Goal: Information Seeking & Learning: Learn about a topic

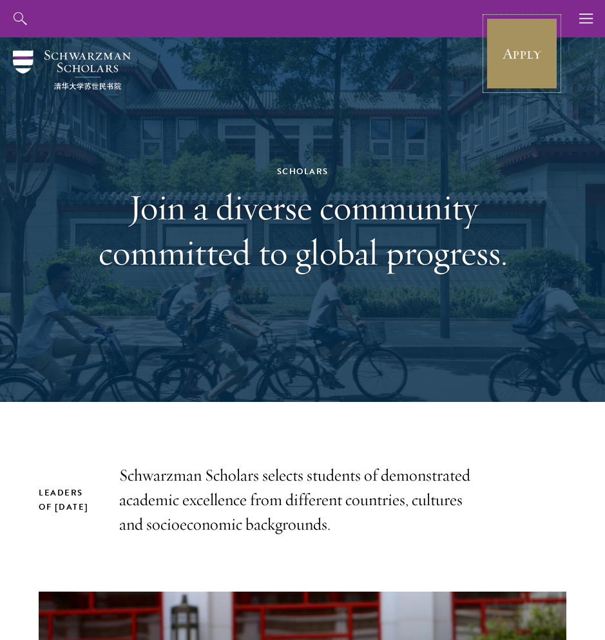
click at [523, 56] on link "Apply" at bounding box center [522, 53] width 72 height 72
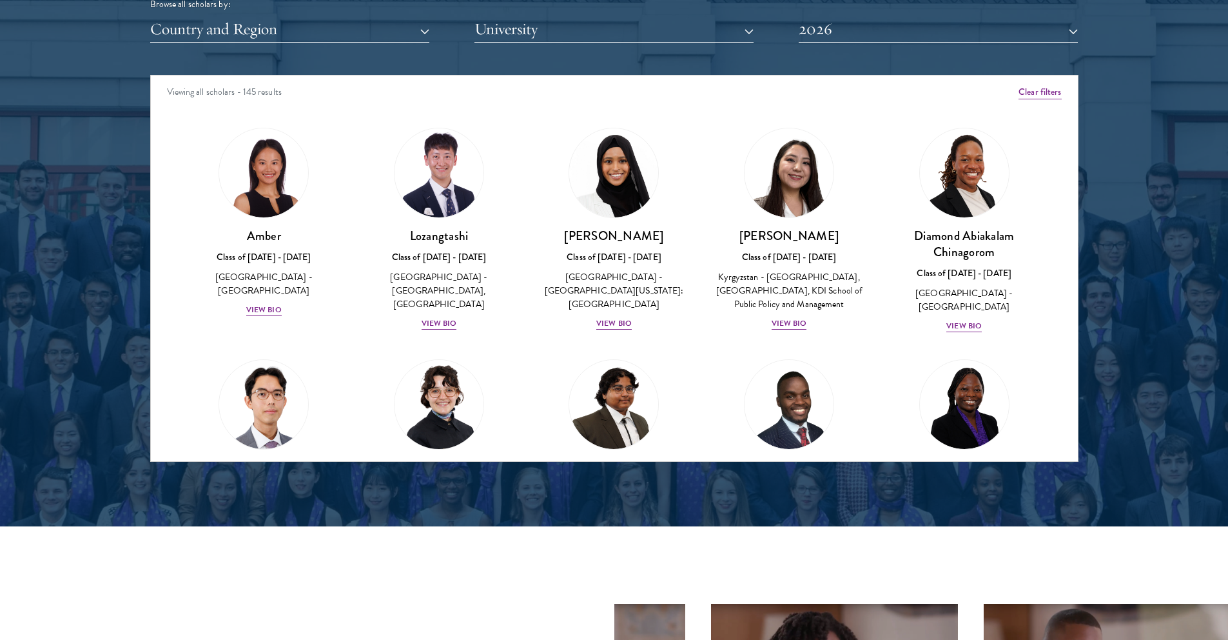
scroll to position [1651, 0]
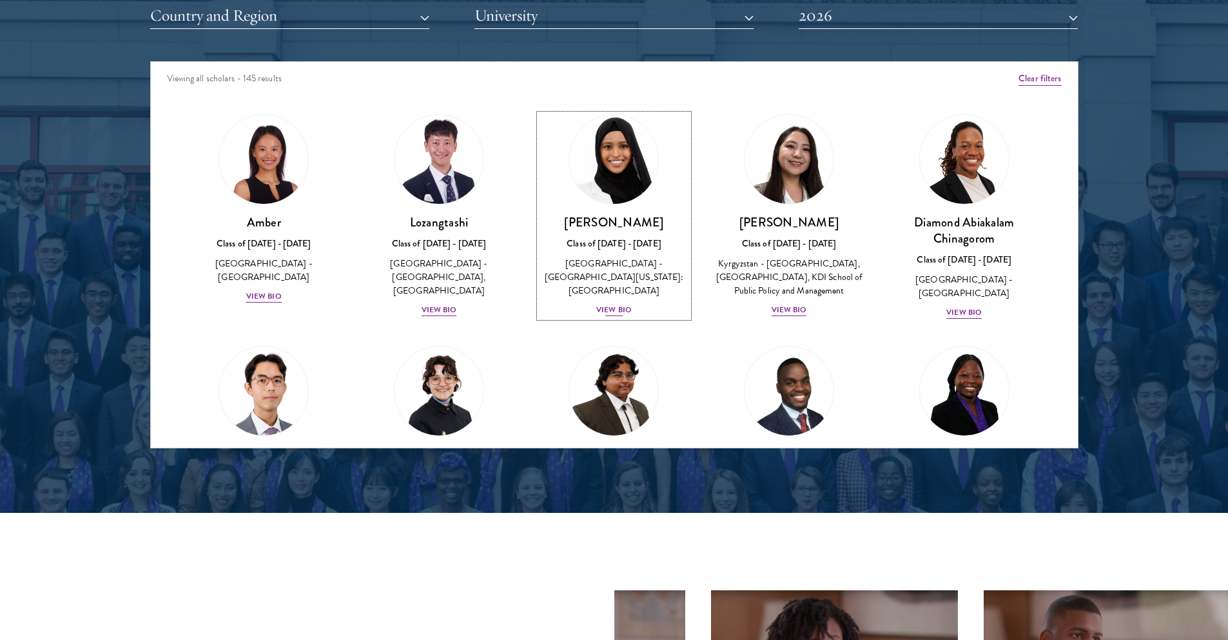
click at [605, 304] on div "View Bio" at bounding box center [613, 310] width 35 height 12
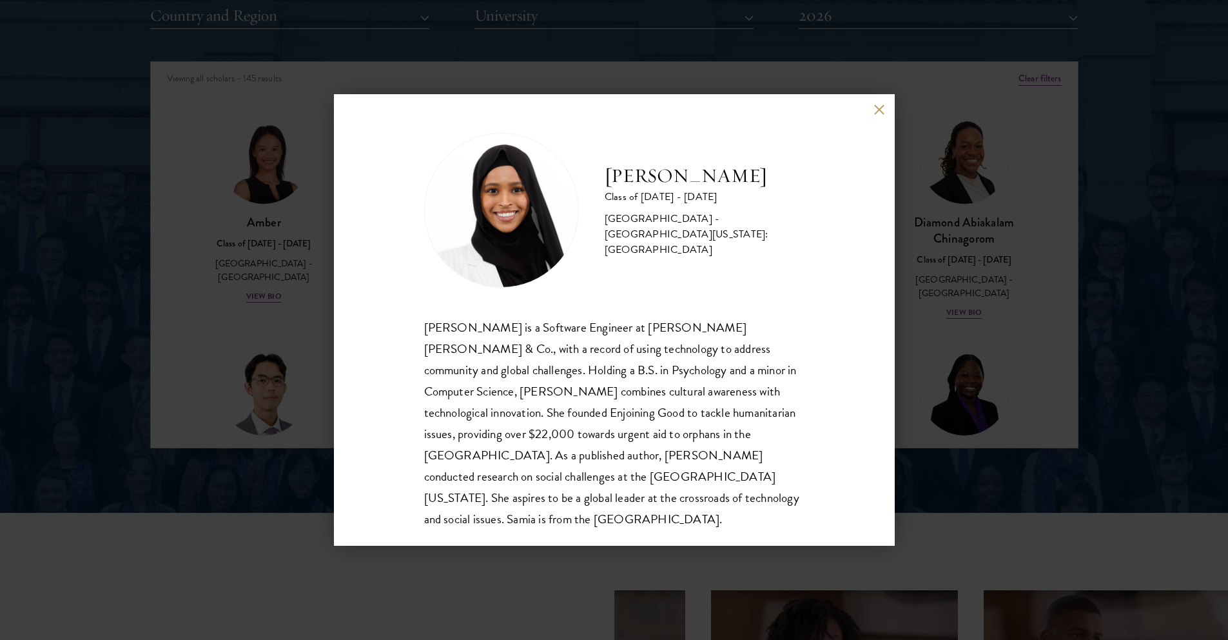
scroll to position [1, 0]
click at [878, 111] on button at bounding box center [879, 109] width 11 height 11
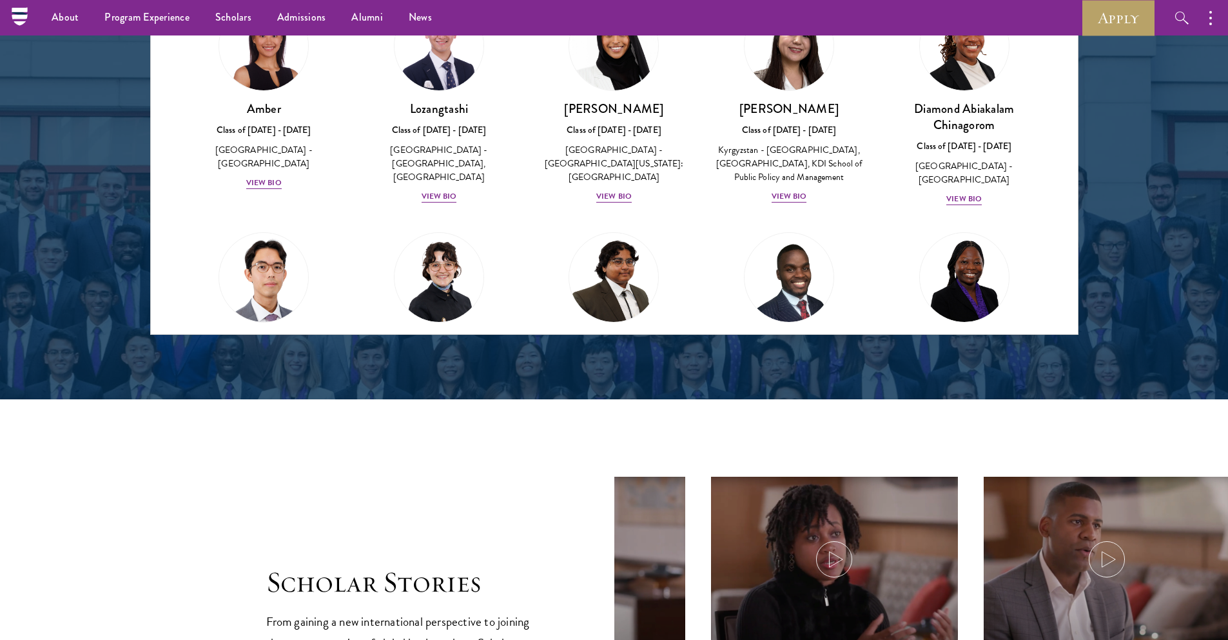
scroll to position [1609, 0]
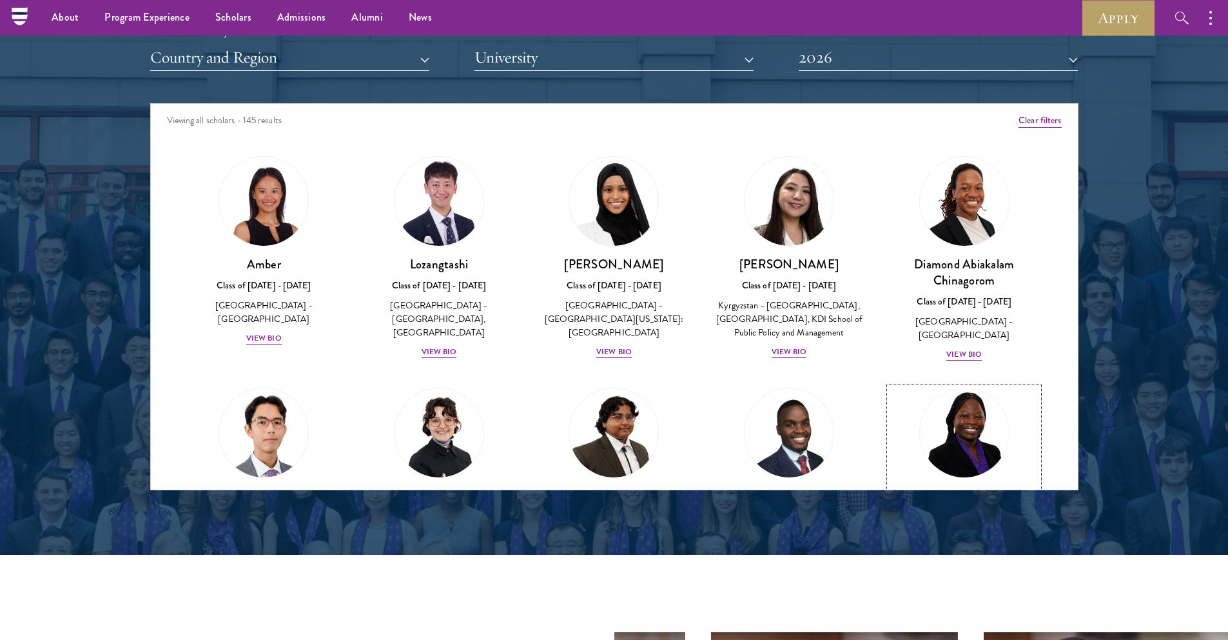
click at [976, 402] on img at bounding box center [965, 433] width 98 height 98
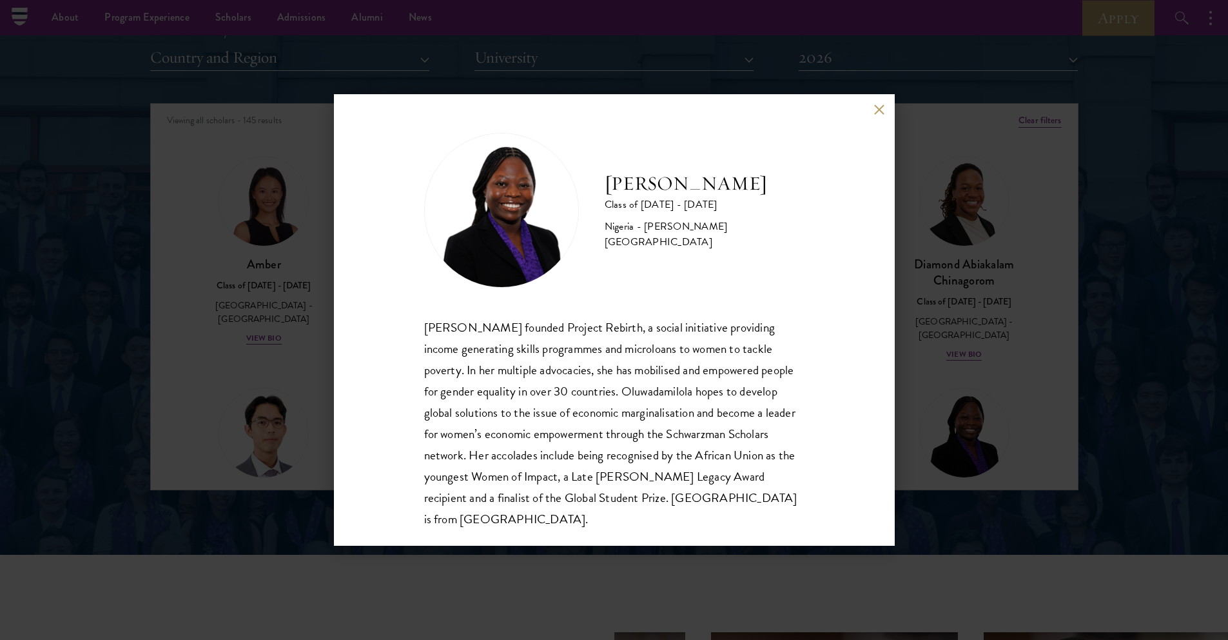
scroll to position [23, 0]
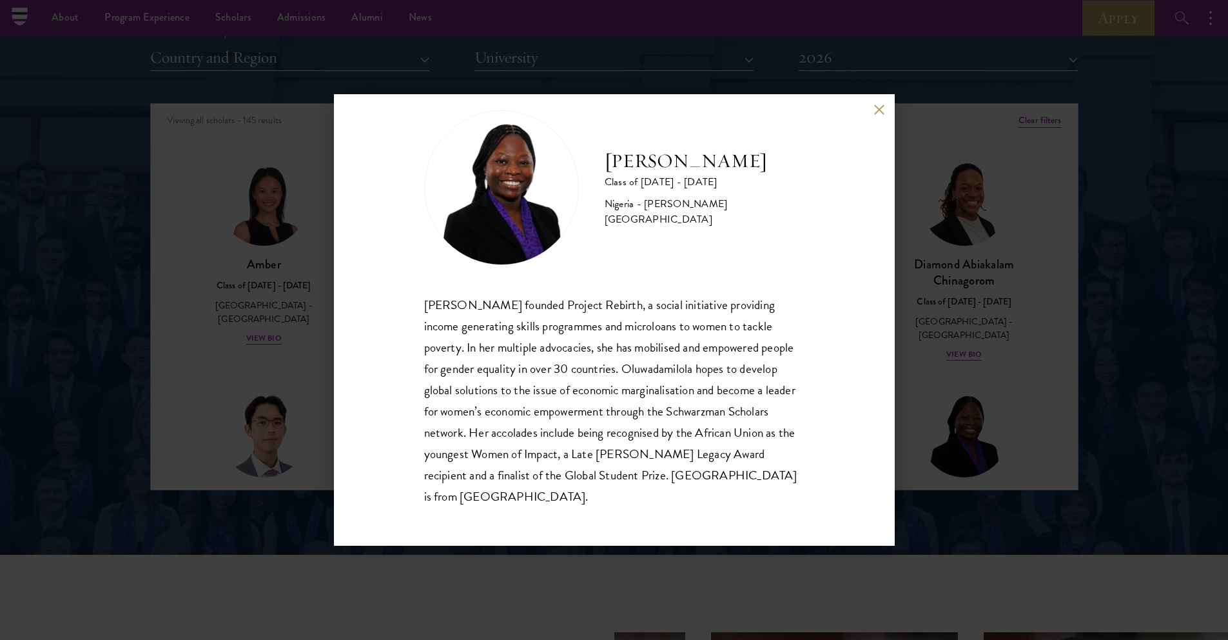
click at [874, 107] on button at bounding box center [879, 109] width 11 height 11
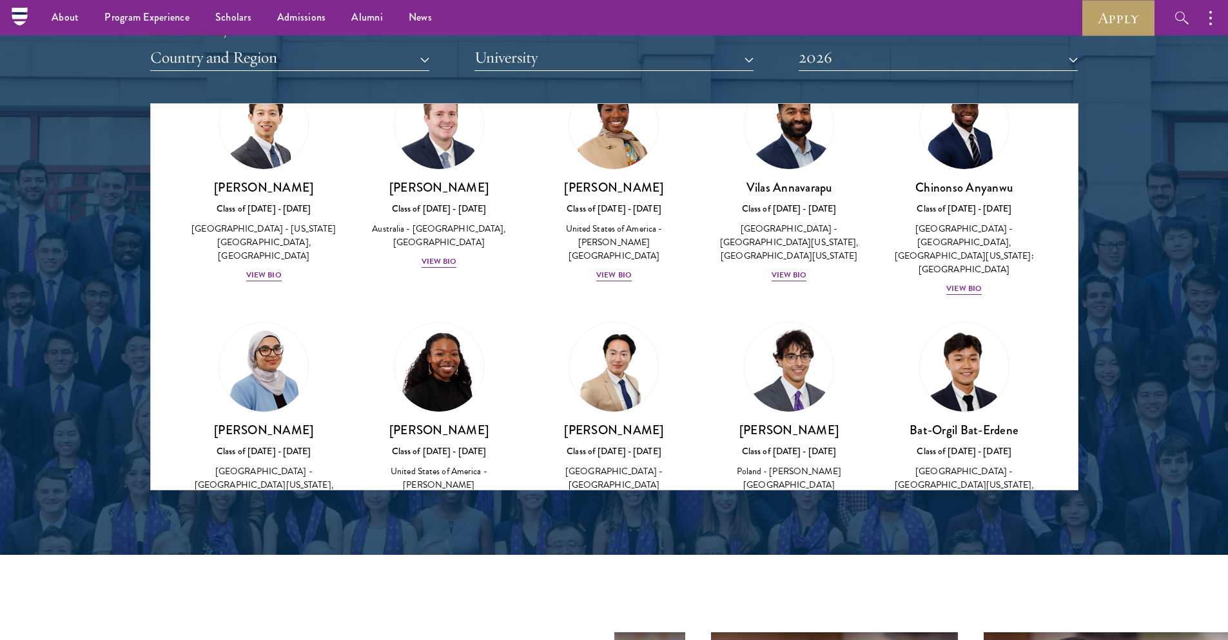
scroll to position [528, 0]
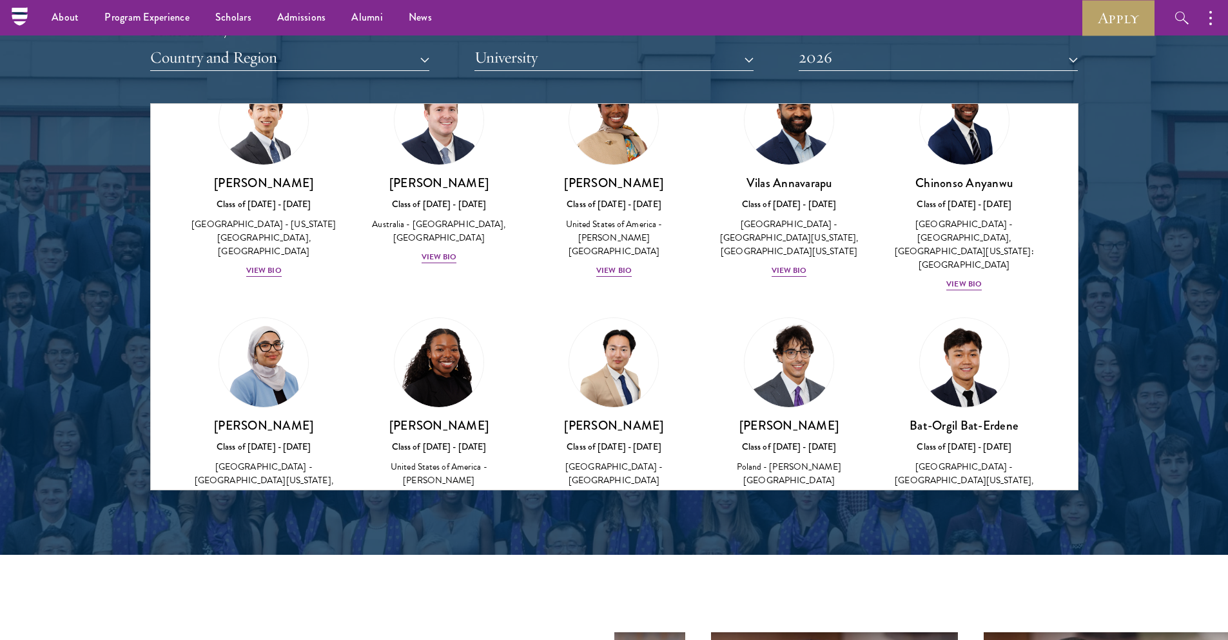
click at [603, 279] on div "Amara Anigbo Class of 2025 - 2026 United States of America - Dickinson College …" at bounding box center [614, 176] width 175 height 229
click at [613, 272] on div "View Bio" at bounding box center [613, 270] width 35 height 12
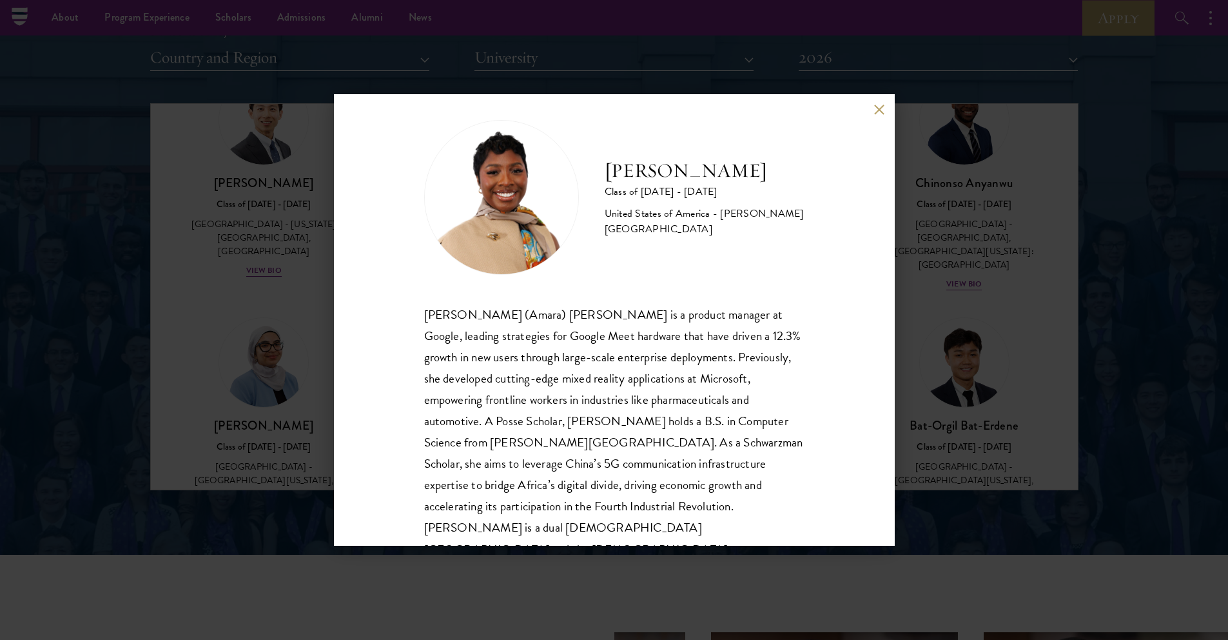
scroll to position [23, 0]
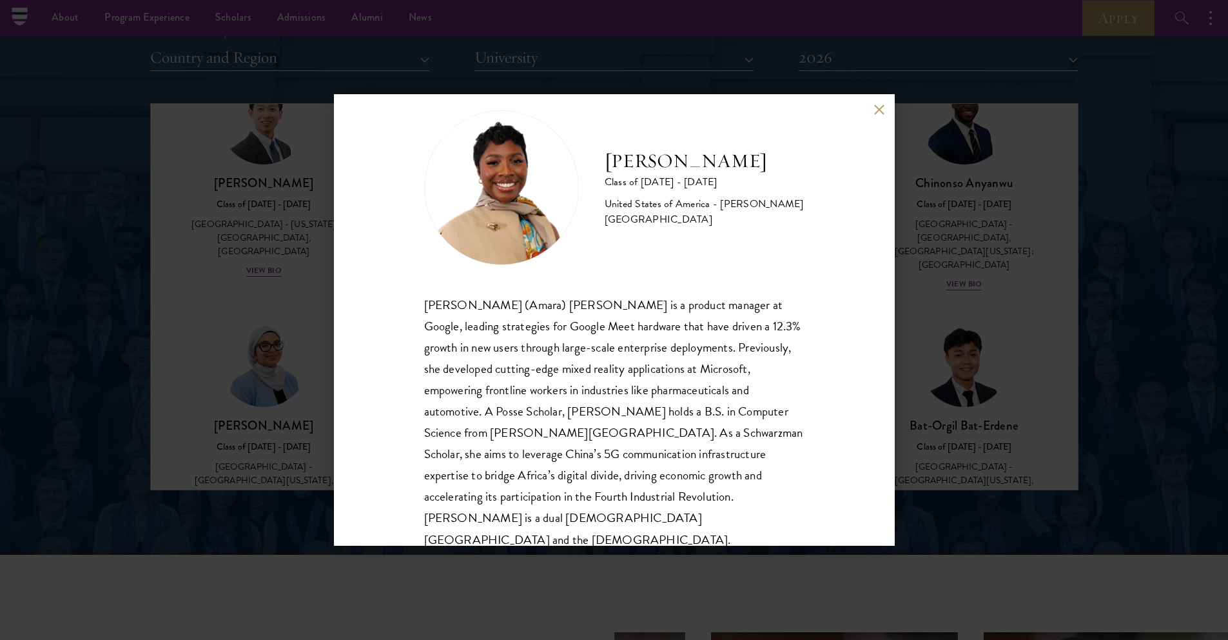
click at [874, 105] on button at bounding box center [879, 109] width 11 height 11
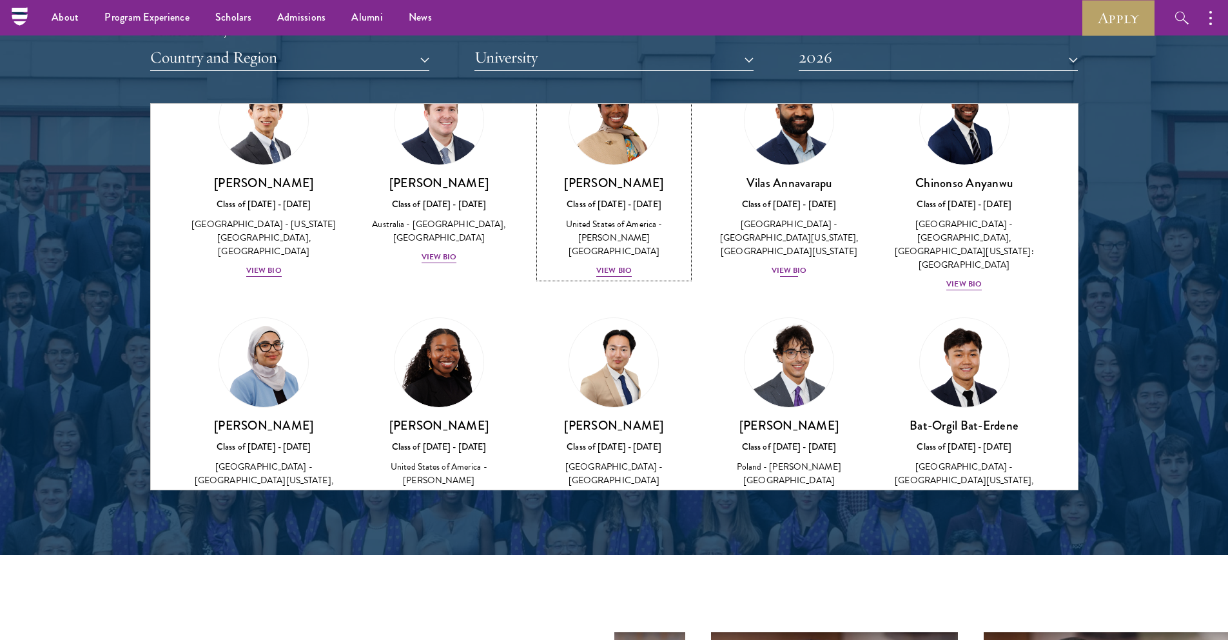
scroll to position [510, 0]
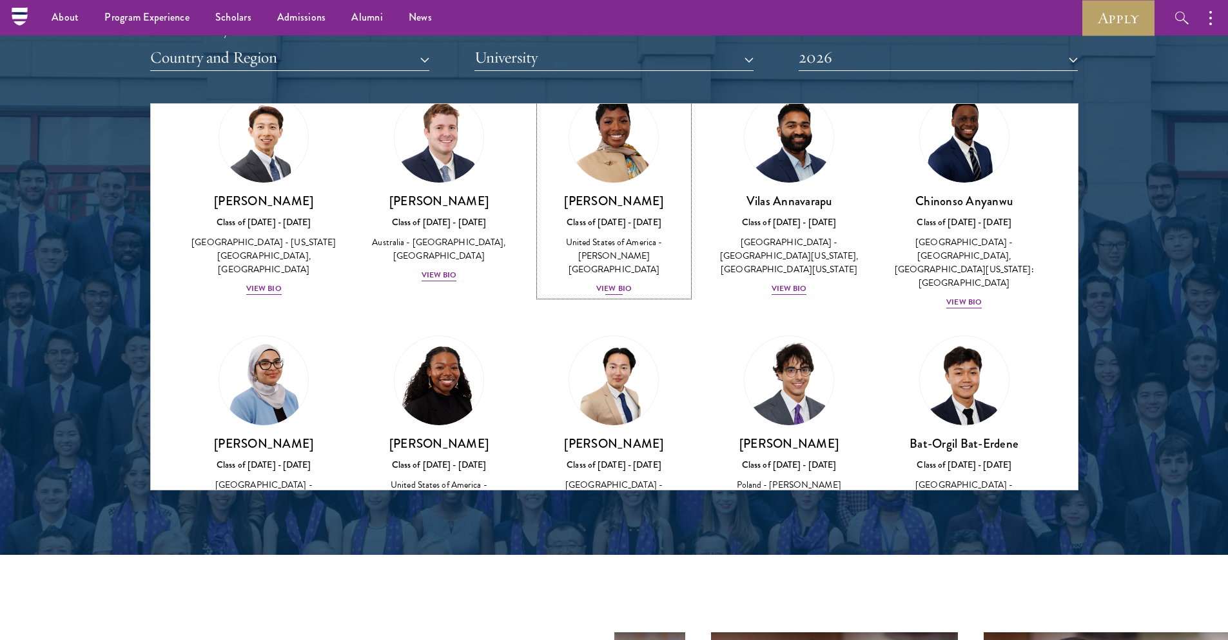
click at [623, 286] on div "View Bio" at bounding box center [613, 288] width 35 height 12
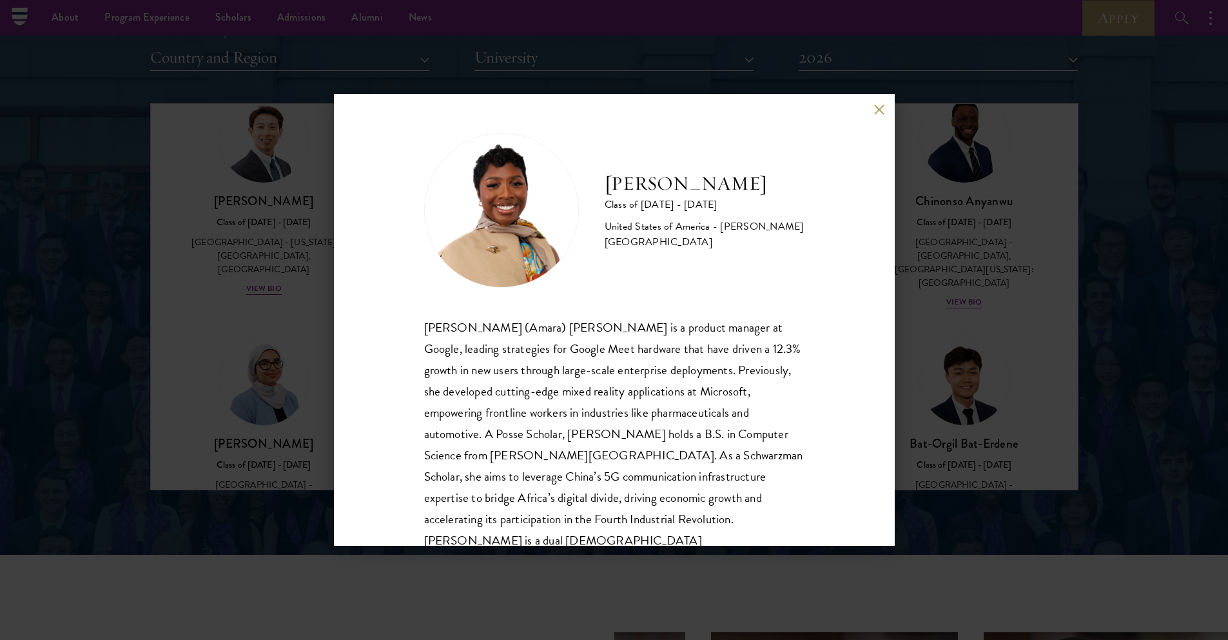
click at [878, 112] on button at bounding box center [879, 109] width 11 height 11
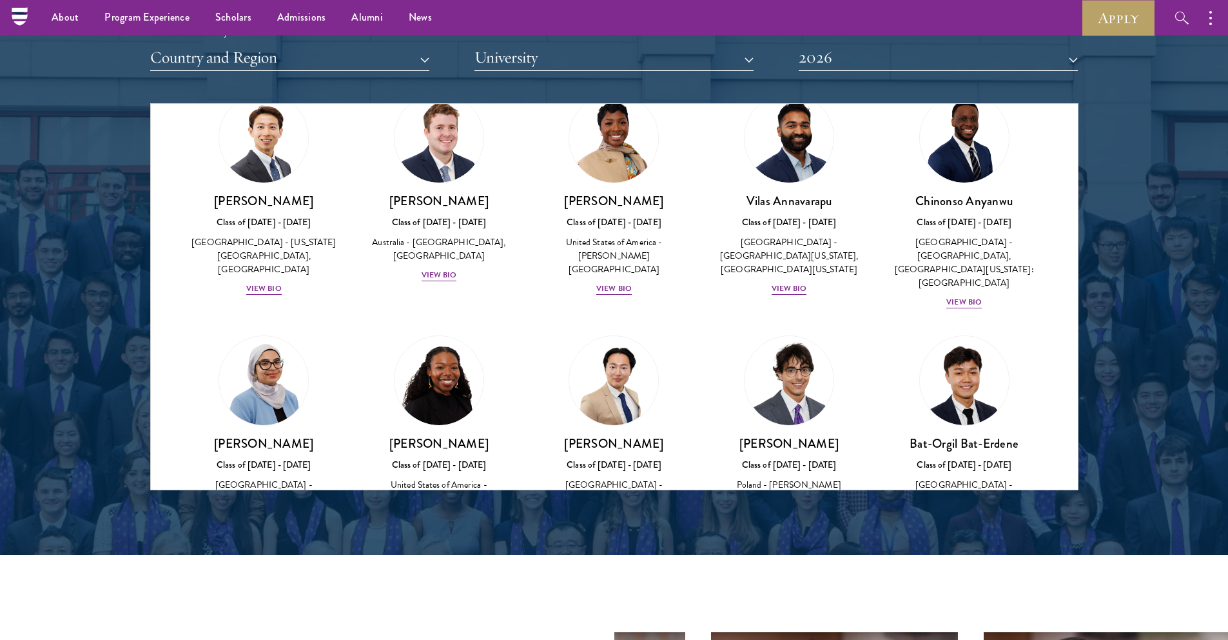
click at [877, 306] on div "Chinonso Anyanwu Class of 2025 - 2026 United States of America - Rutgers, The S…" at bounding box center [964, 201] width 175 height 242
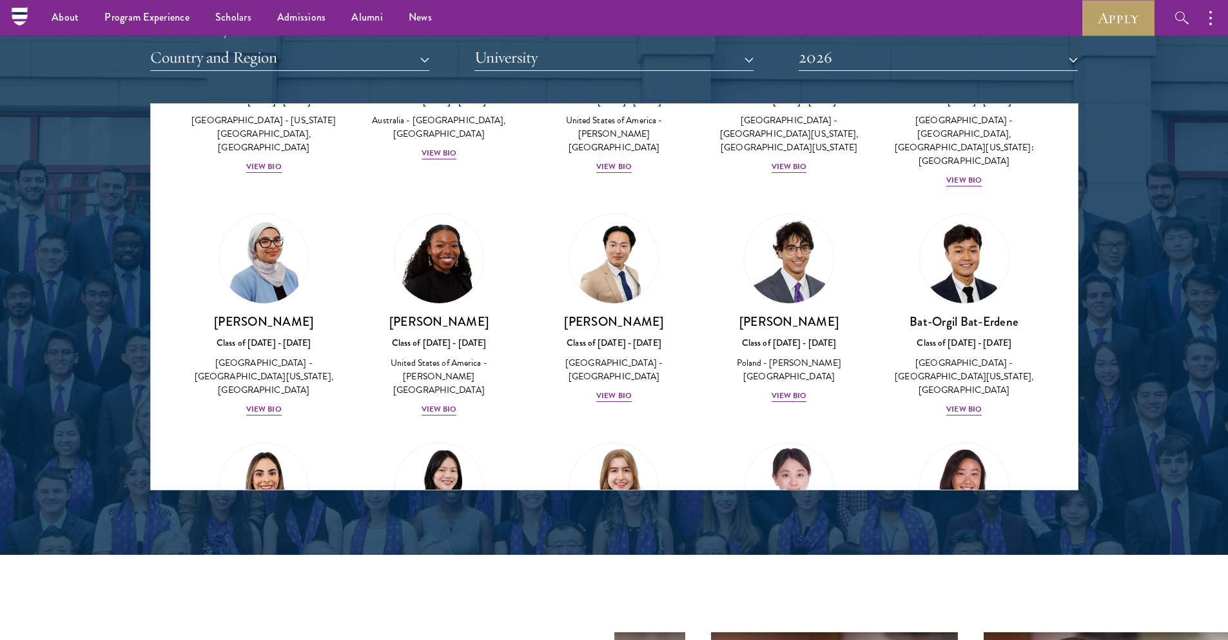
scroll to position [643, 0]
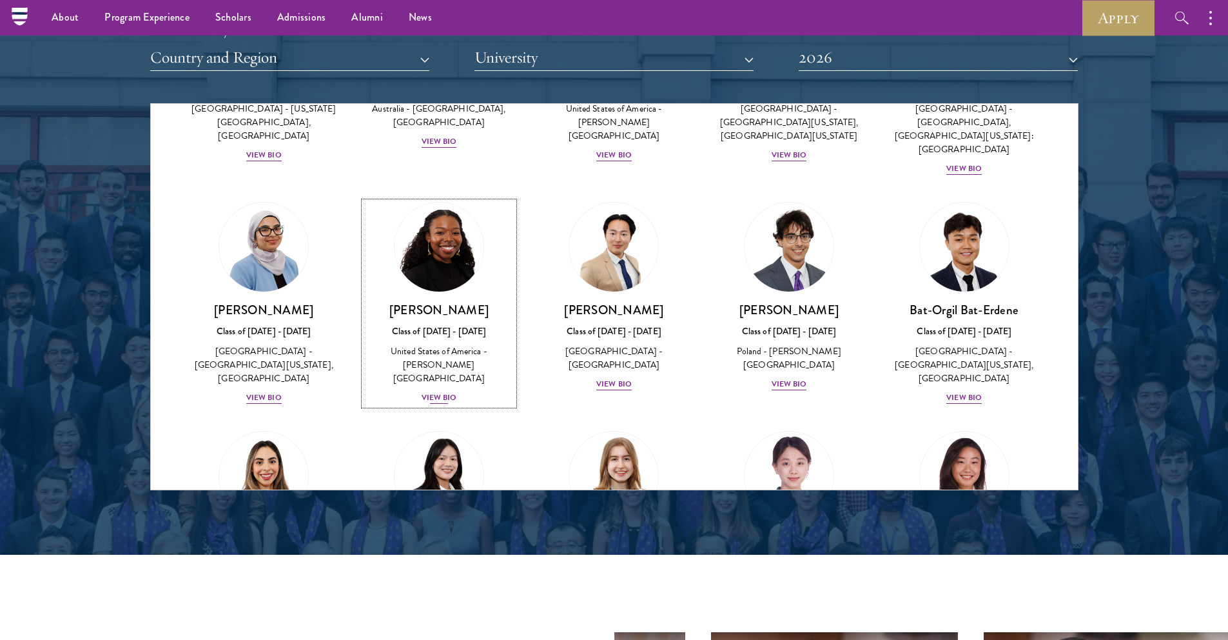
click at [450, 391] on div "View Bio" at bounding box center [439, 397] width 35 height 12
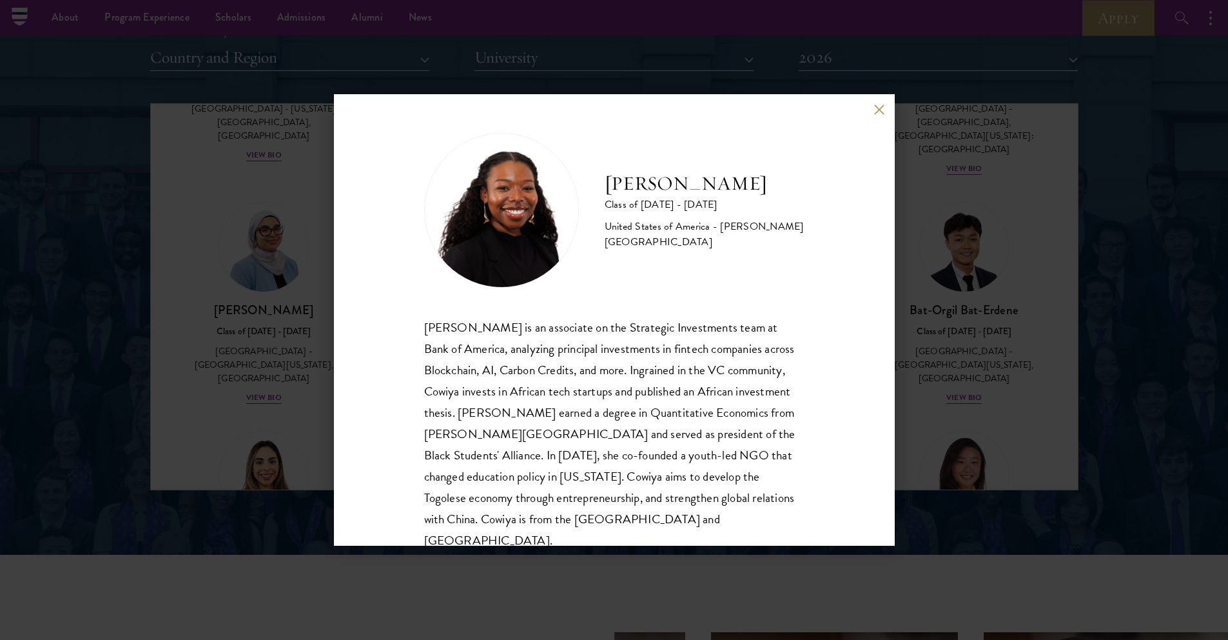
scroll to position [23, 0]
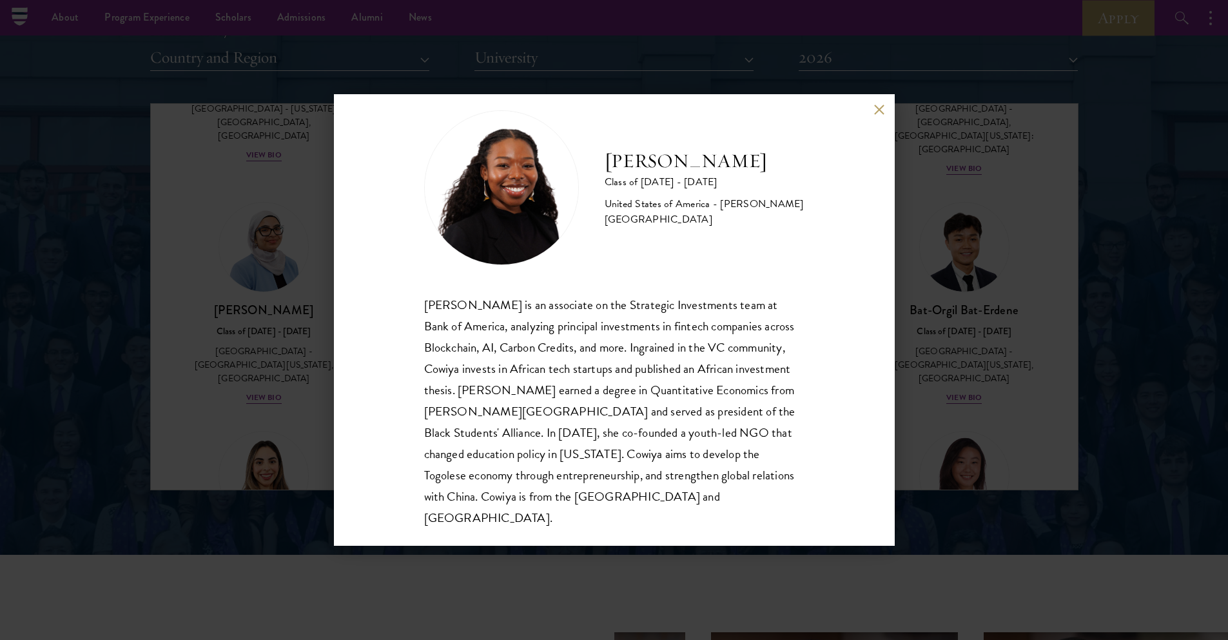
click at [882, 104] on button at bounding box center [879, 109] width 11 height 11
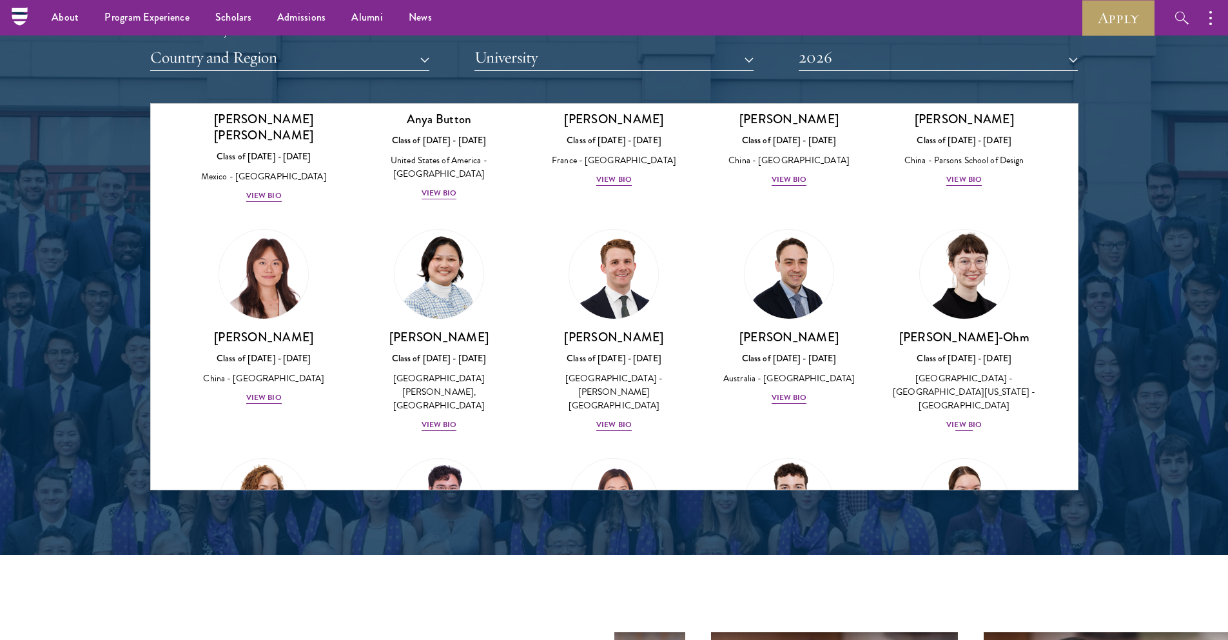
scroll to position [1080, 0]
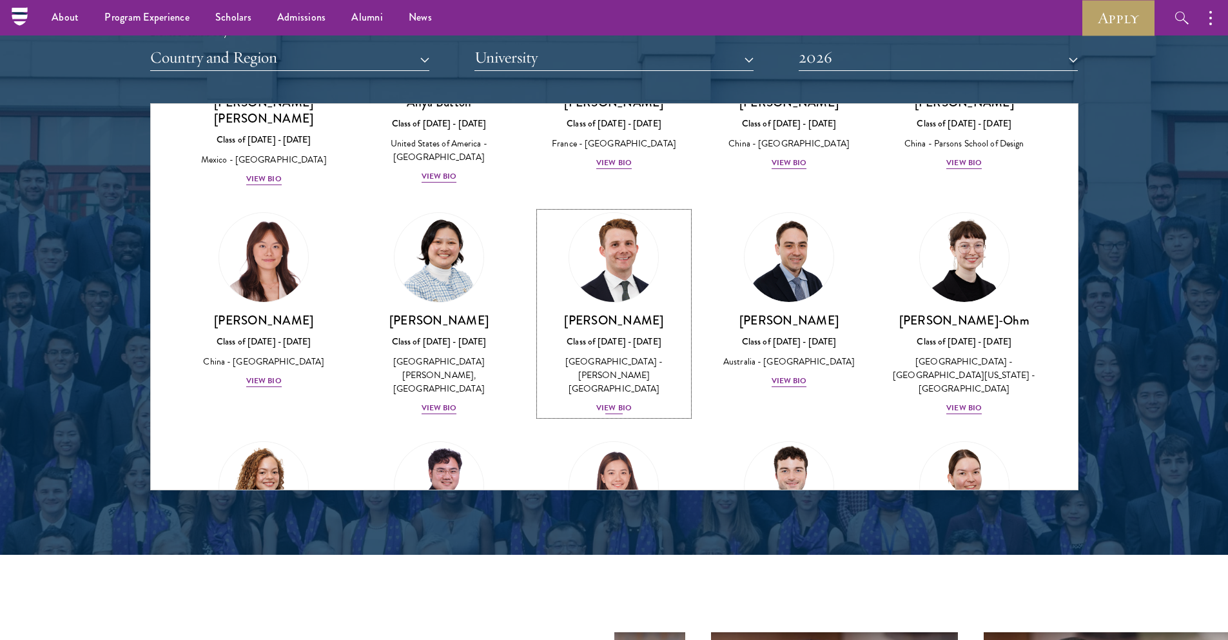
click at [618, 402] on div "View Bio" at bounding box center [613, 408] width 35 height 12
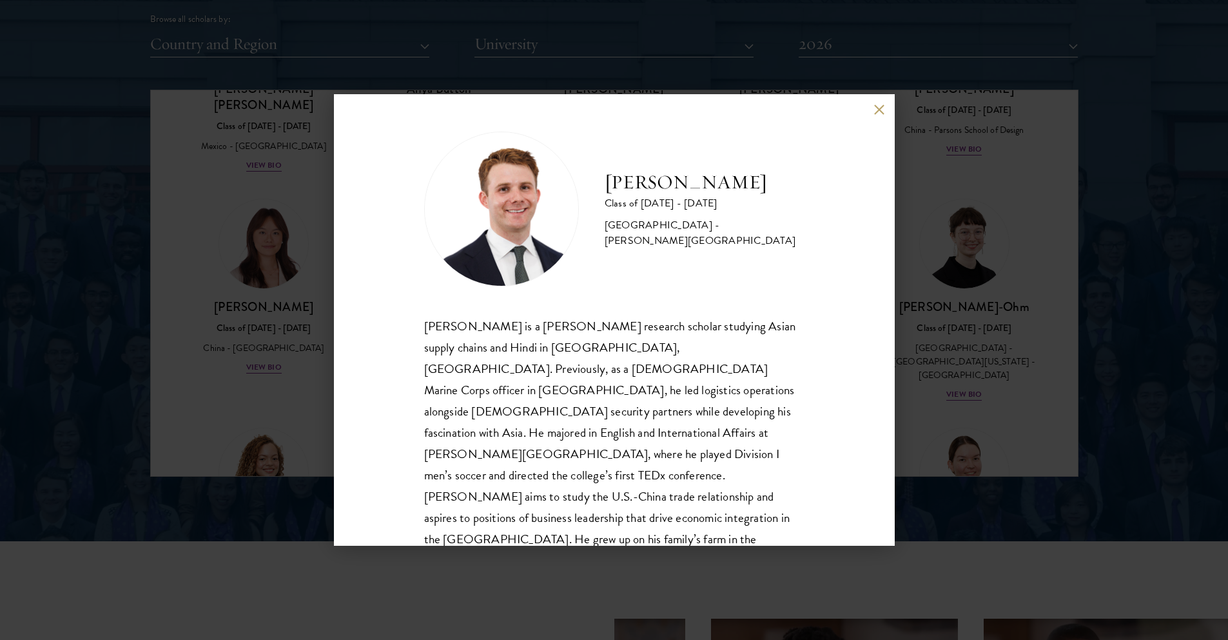
scroll to position [1627, 0]
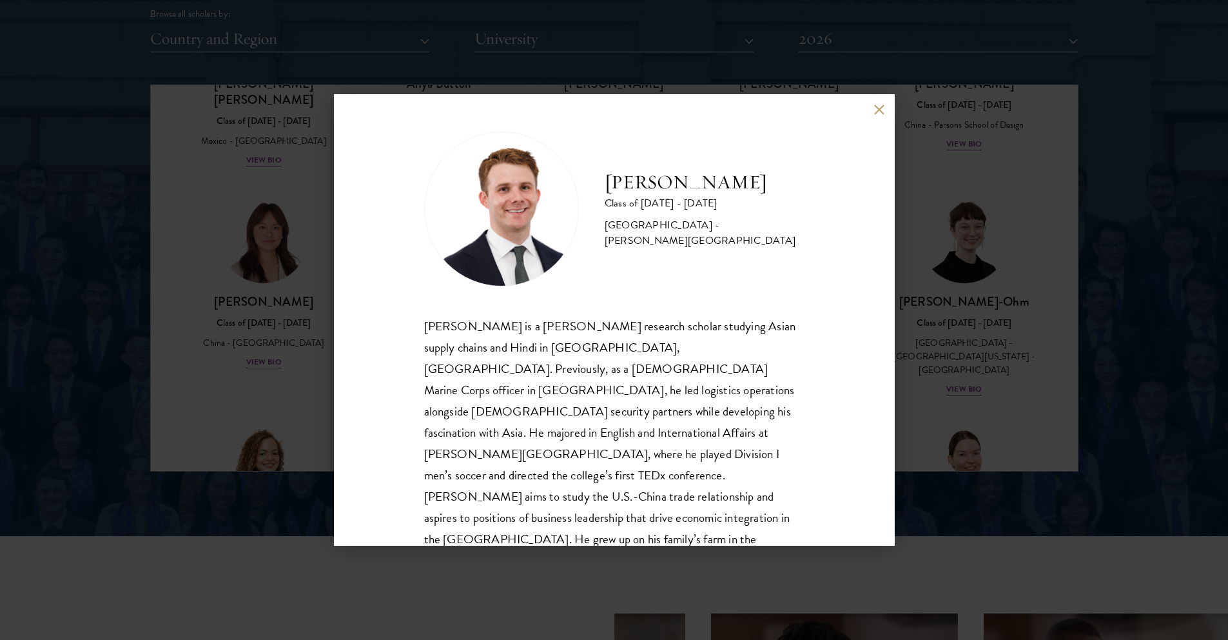
click at [881, 108] on button at bounding box center [879, 109] width 11 height 11
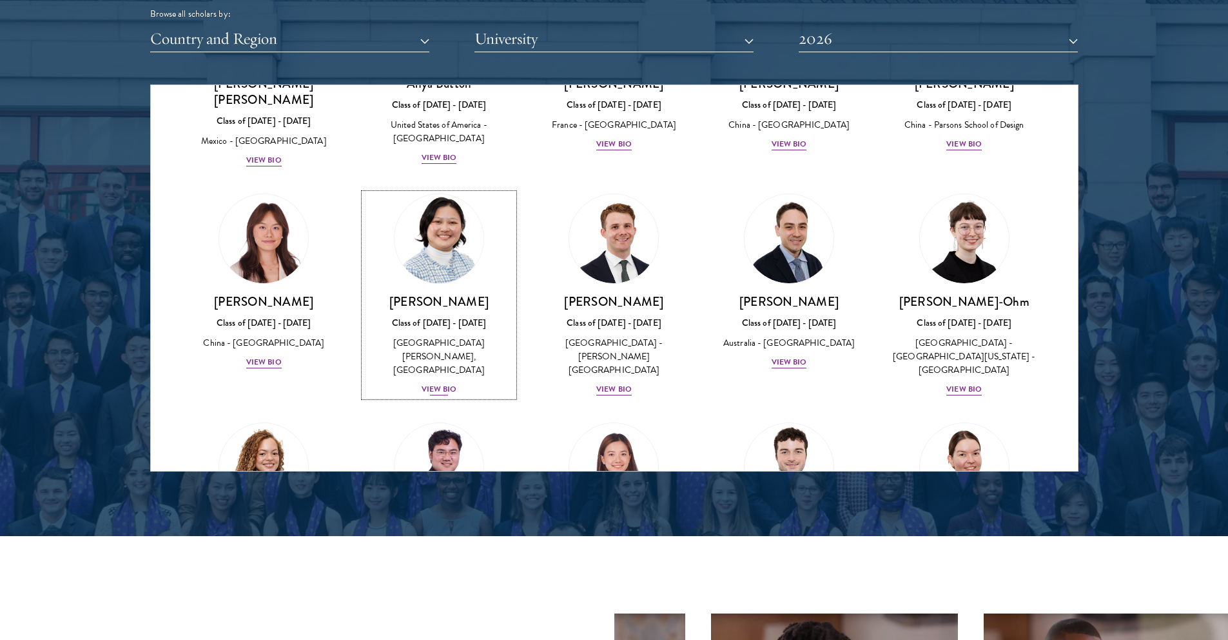
click at [374, 348] on div "Kelsey Chin Class of 2025 - 2026 United States of America - Barnard College, Co…" at bounding box center [439, 344] width 150 height 103
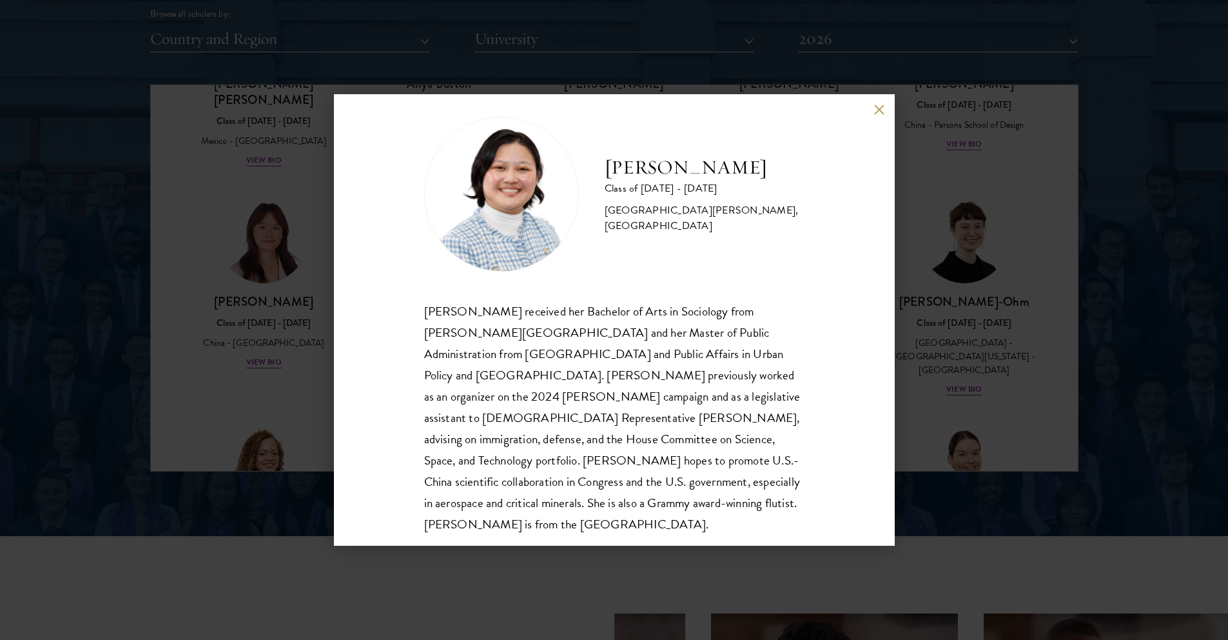
scroll to position [23, 0]
